Goal: Find specific page/section: Find specific page/section

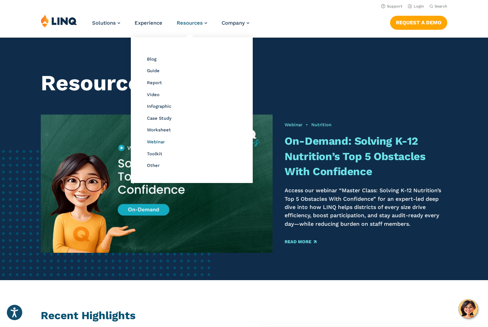
click at [162, 140] on span "Webinar" at bounding box center [156, 141] width 18 height 5
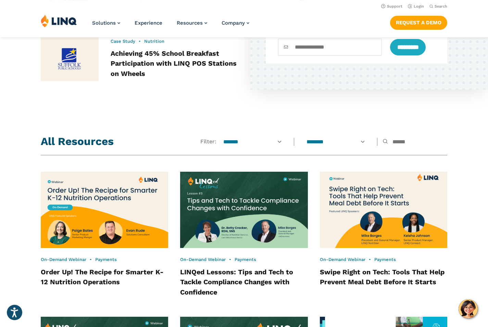
scroll to position [402, 0]
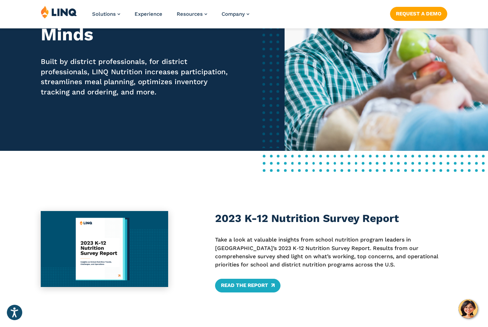
scroll to position [132, 0]
